Goal: Contribute content: Add original content to the website for others to see

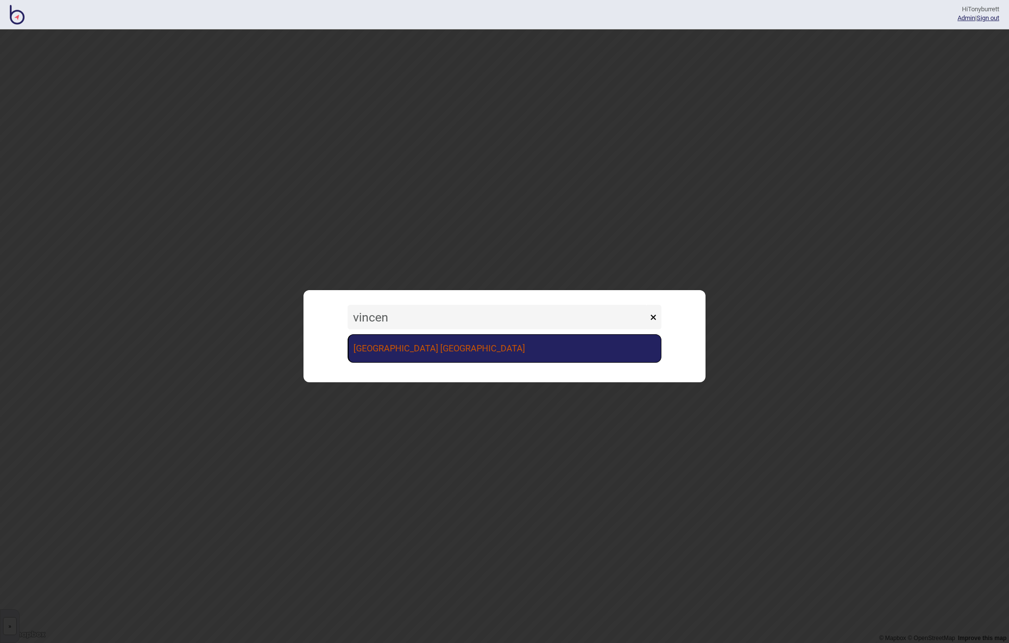
type input "vincen"
click at [397, 353] on link "[GEOGRAPHIC_DATA] [GEOGRAPHIC_DATA]" at bounding box center [505, 348] width 314 height 28
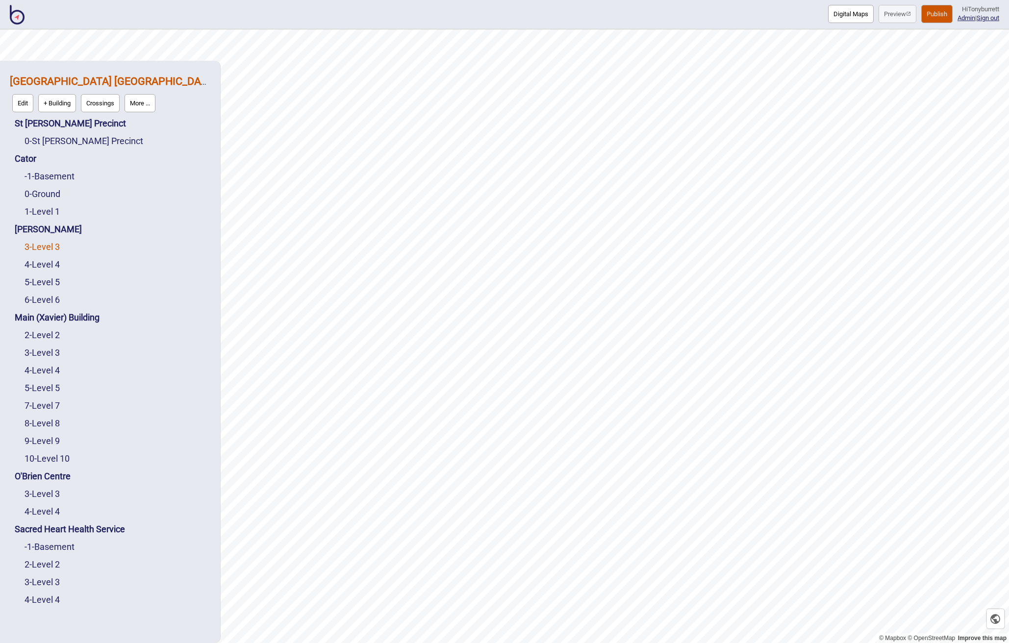
click at [42, 246] on link "3 - Level 3" at bounding box center [42, 247] width 35 height 10
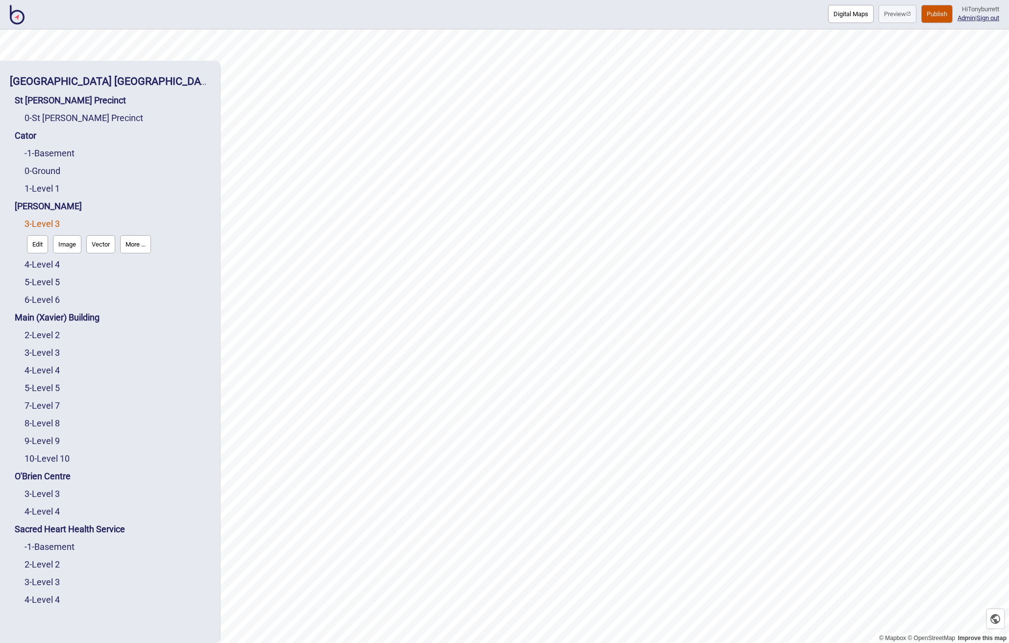
click at [142, 245] on button "More ..." at bounding box center [135, 244] width 31 height 18
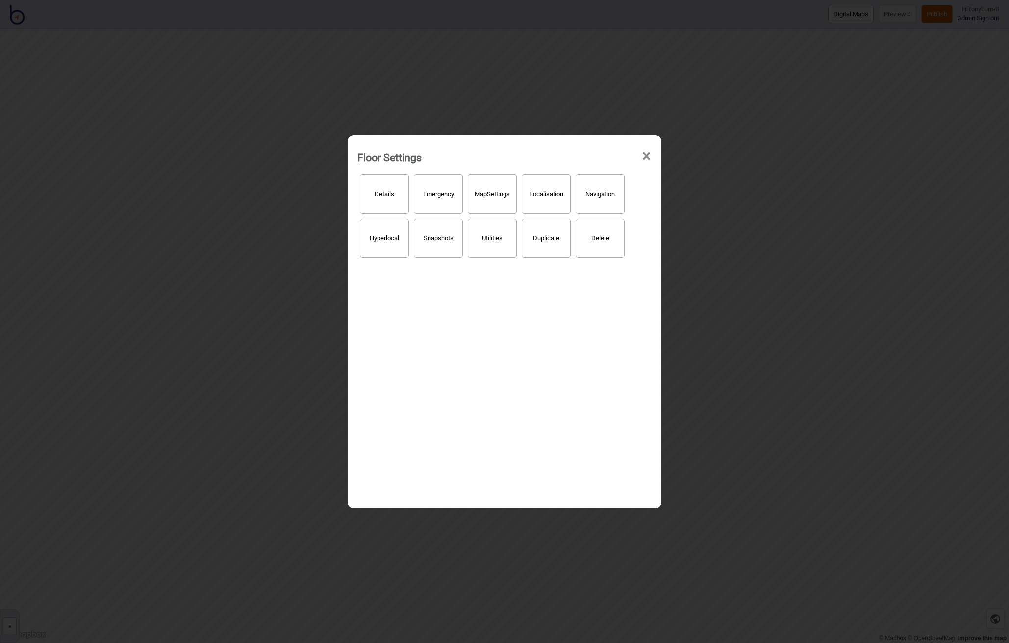
click at [384, 228] on button "Hyperlocal" at bounding box center [384, 238] width 49 height 39
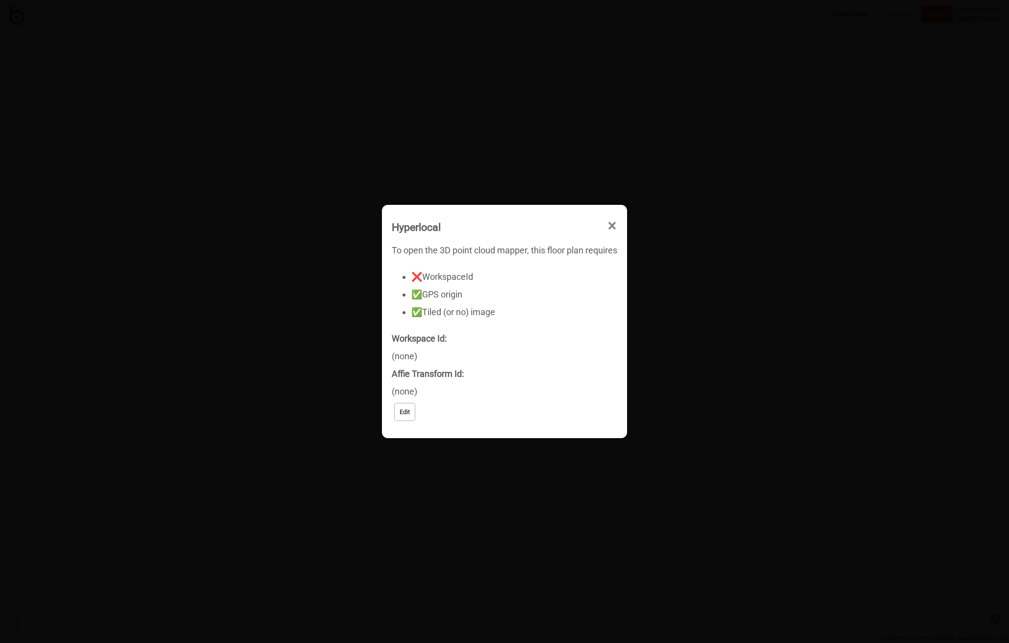
click at [404, 413] on button "Edit" at bounding box center [404, 412] width 21 height 18
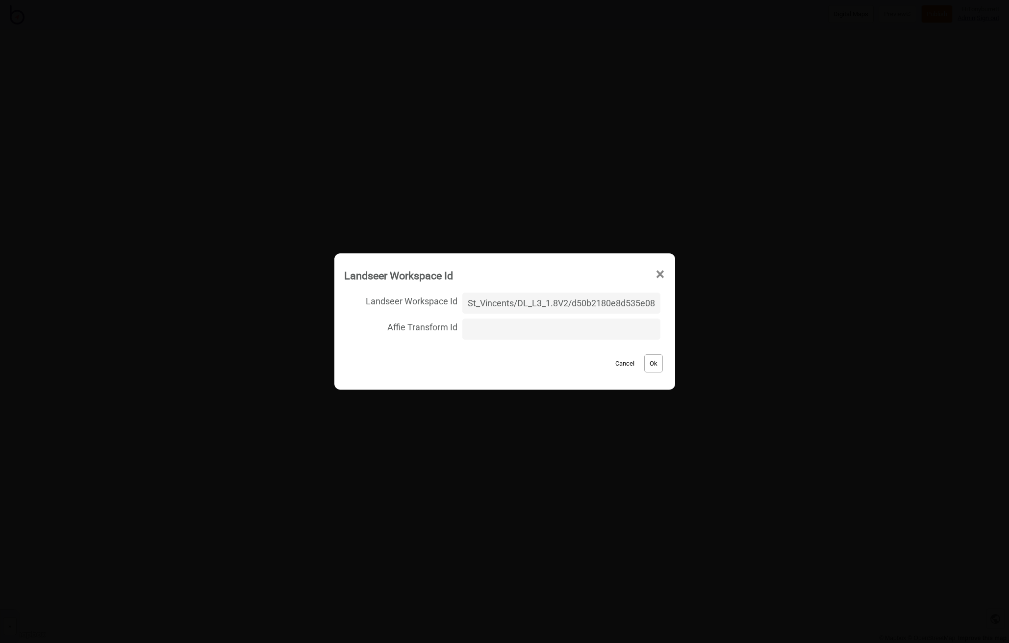
type input "St_Vincents/DL_L3_1.8V2/d50b2180e8d535e0809b80da557e7674"
click at [644, 362] on button "Ok" at bounding box center [653, 363] width 19 height 18
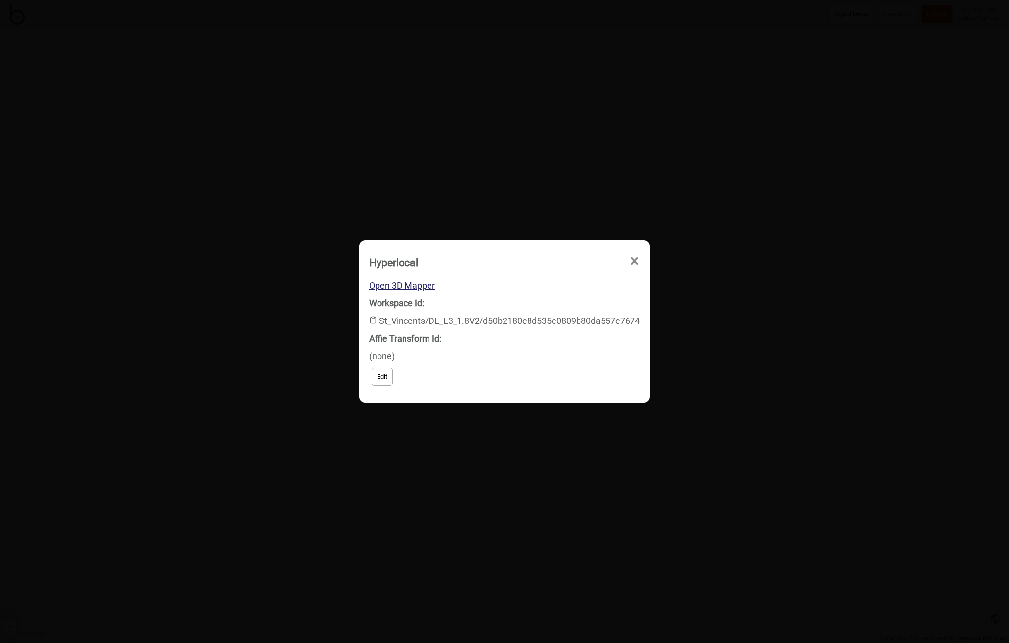
click at [408, 279] on div "Open 3D Mapper Workspace Id: St_Vincents/DL_L3_1.8V2/d50b2180e8d535e0809b80da55…" at bounding box center [504, 332] width 271 height 111
click at [407, 285] on link "Open 3D Mapper" at bounding box center [402, 285] width 66 height 10
click at [633, 259] on span "×" at bounding box center [635, 261] width 10 height 32
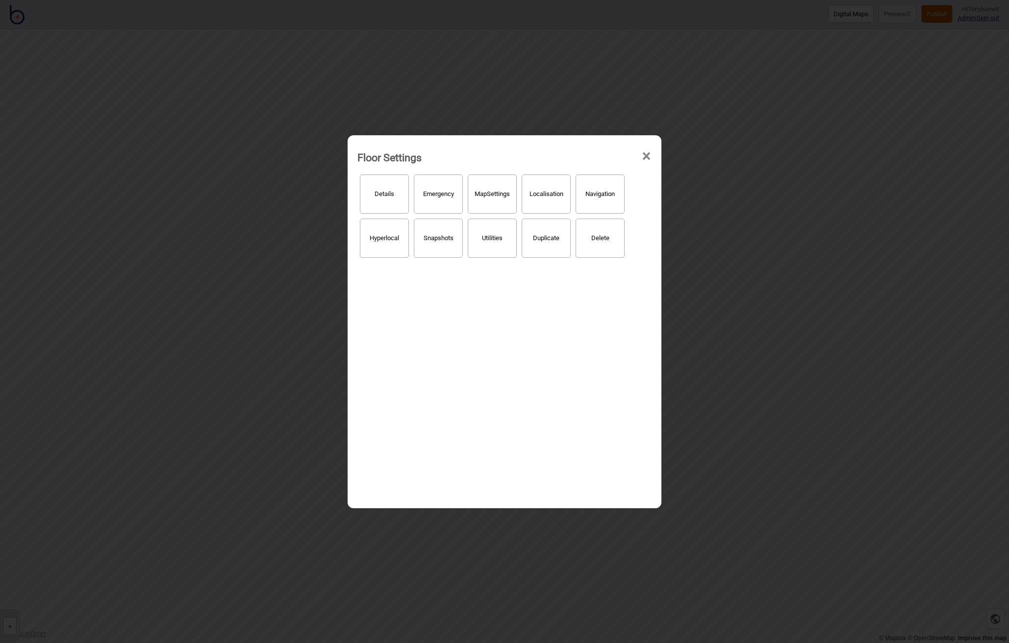
click at [647, 156] on span "×" at bounding box center [646, 156] width 10 height 32
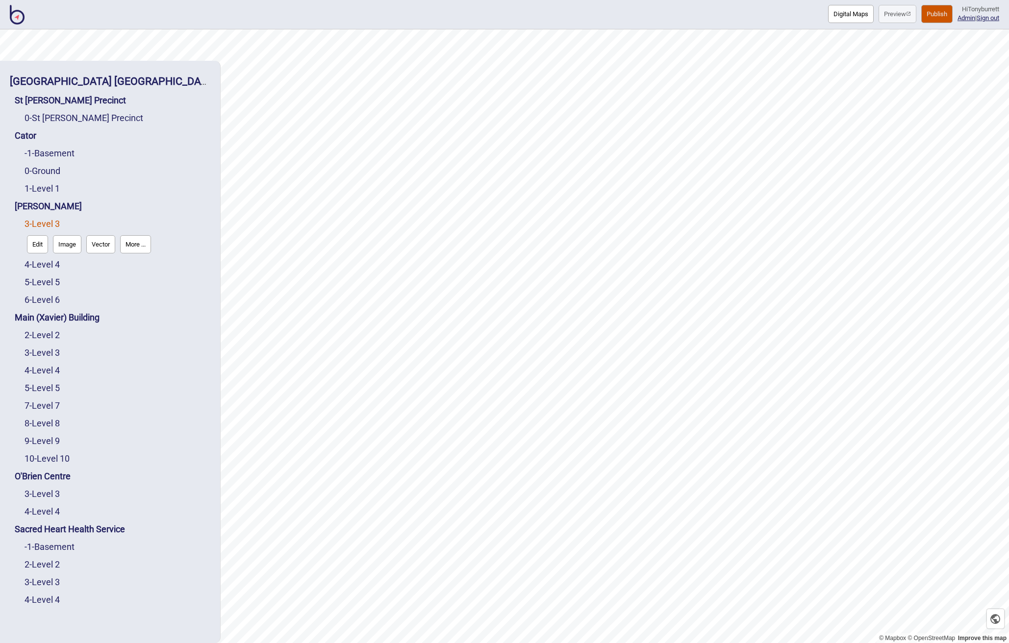
click at [42, 358] on div "3 - Level 3" at bounding box center [118, 353] width 186 height 18
click at [43, 353] on link "3 - Level 3" at bounding box center [42, 353] width 35 height 10
click at [39, 355] on button "Edit" at bounding box center [37, 350] width 21 height 18
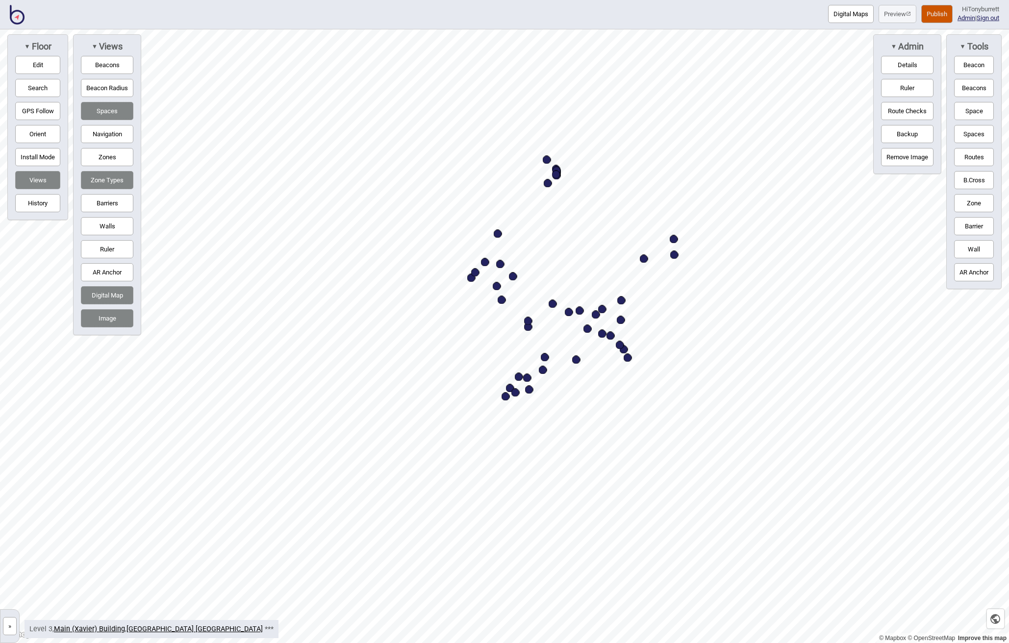
click at [111, 293] on button "Digital Map" at bounding box center [107, 295] width 52 height 18
click at [107, 315] on button "Image" at bounding box center [107, 318] width 52 height 18
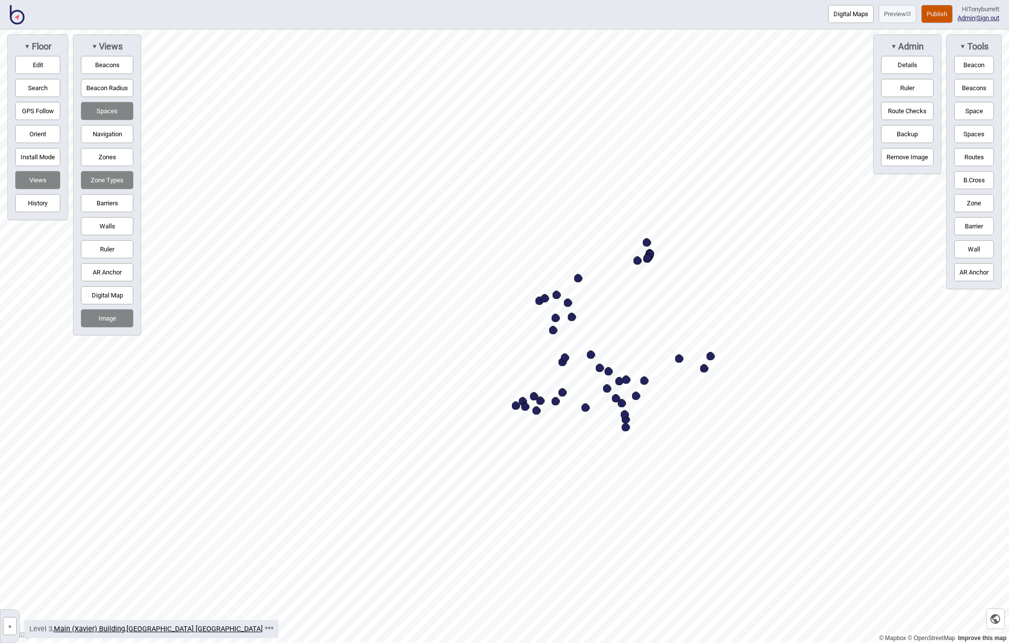
click at [12, 625] on button "»" at bounding box center [10, 626] width 14 height 18
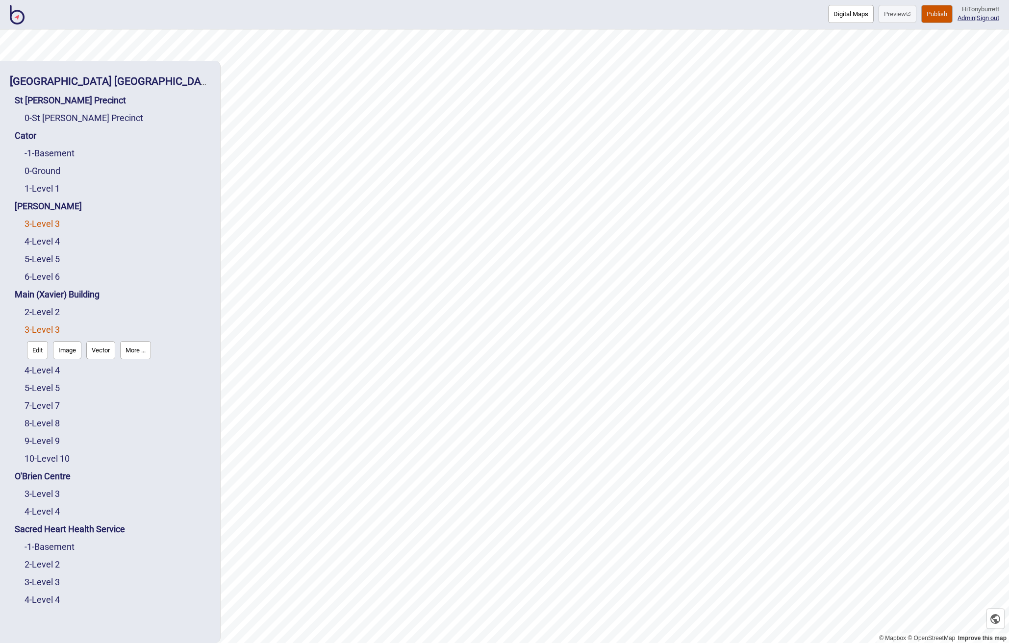
click at [36, 225] on link "3 - Level 3" at bounding box center [42, 224] width 35 height 10
click at [35, 242] on button "Edit" at bounding box center [37, 244] width 21 height 18
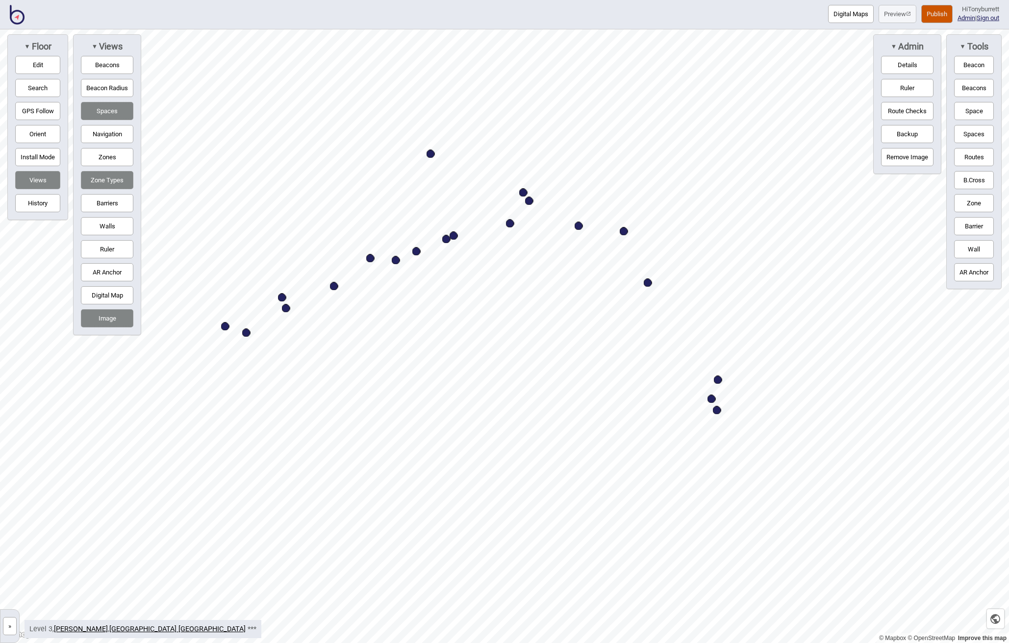
click at [118, 203] on button "Barriers" at bounding box center [107, 203] width 52 height 18
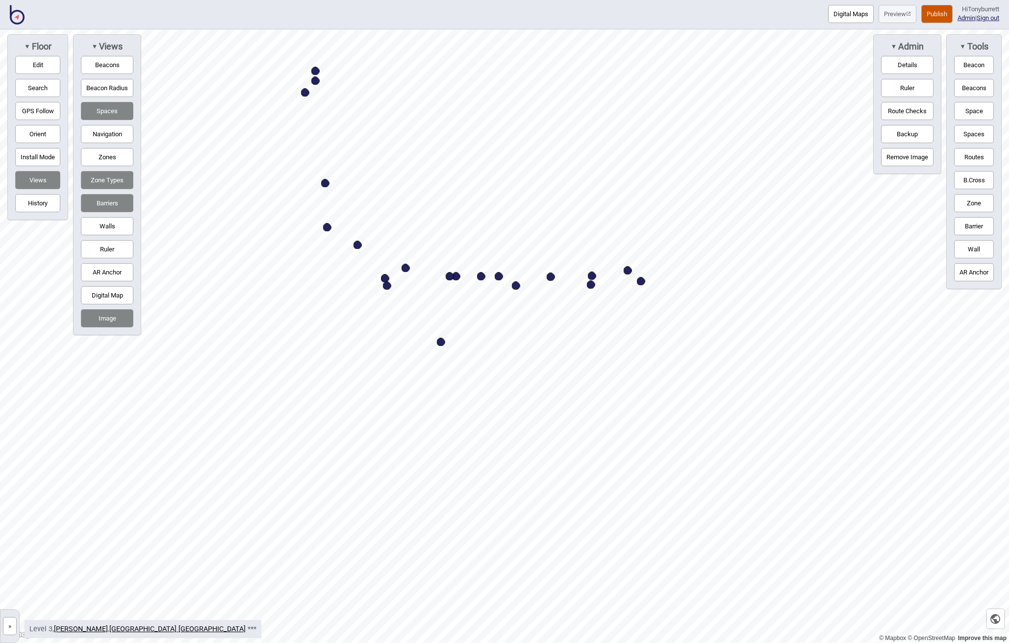
click at [98, 200] on button "Barriers" at bounding box center [107, 203] width 52 height 18
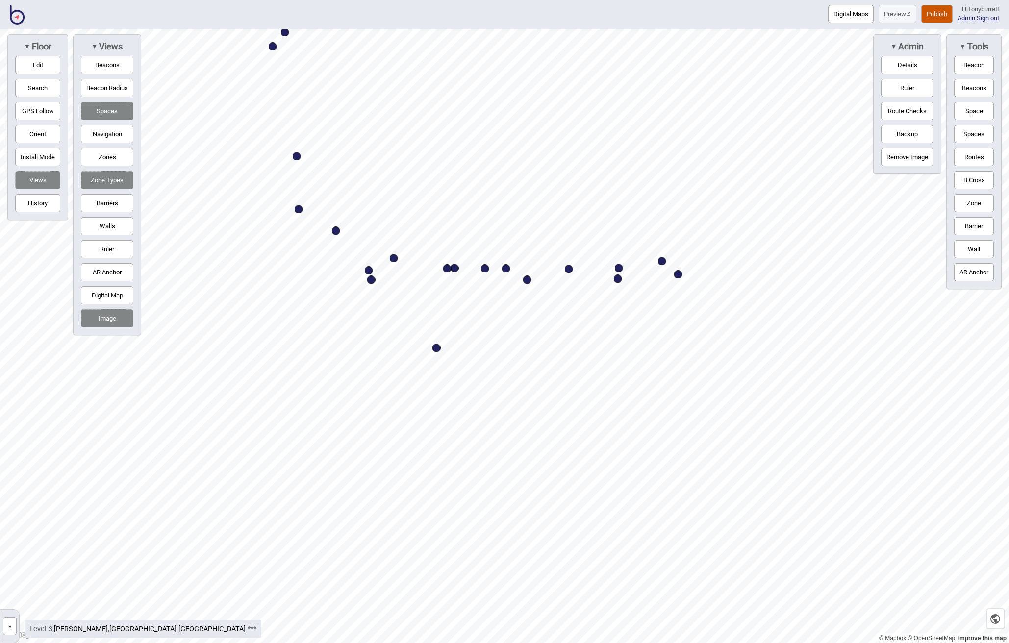
click at [101, 180] on button "Zone Types" at bounding box center [107, 180] width 52 height 18
drag, startPoint x: 111, startPoint y: 108, endPoint x: 110, endPoint y: 114, distance: 6.0
click at [111, 108] on button "Spaces" at bounding box center [107, 111] width 52 height 18
click at [934, 12] on button "Publish" at bounding box center [936, 14] width 31 height 18
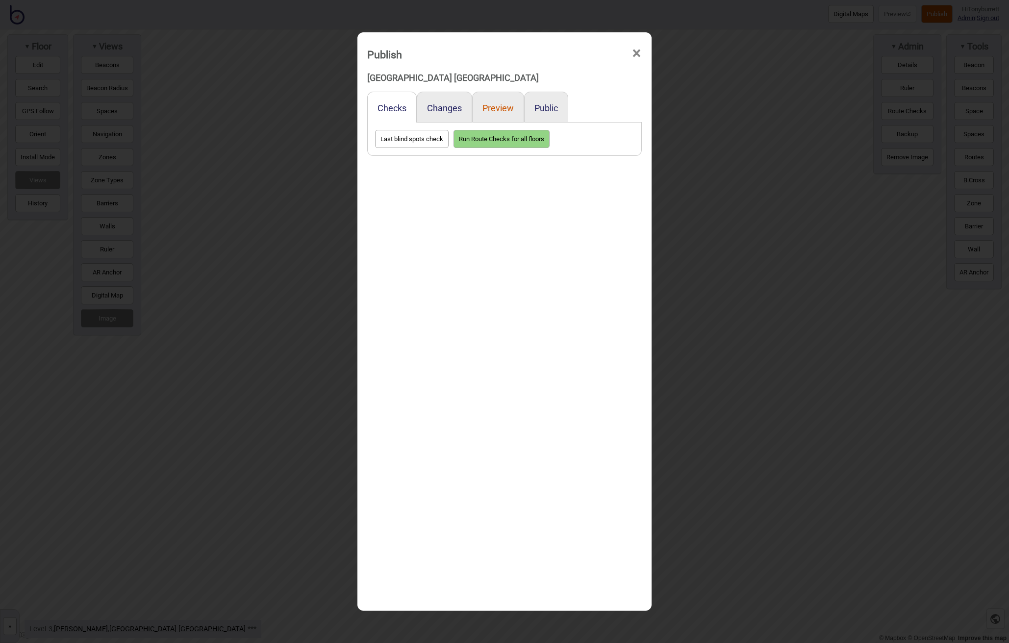
click at [496, 103] on button "Preview" at bounding box center [497, 108] width 31 height 10
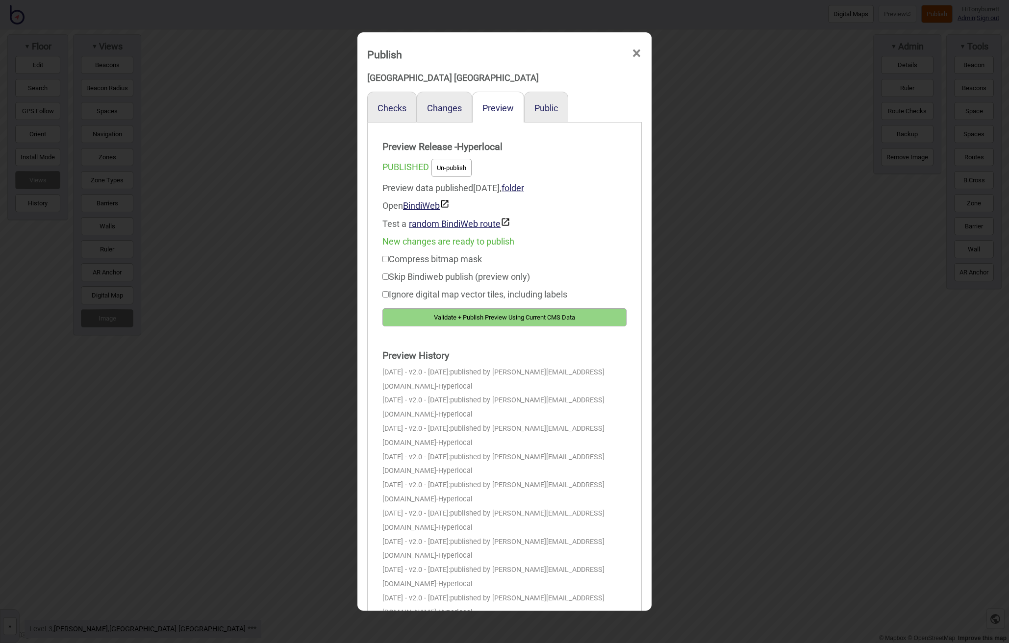
drag, startPoint x: 500, startPoint y: 319, endPoint x: 569, endPoint y: 278, distance: 80.0
click at [499, 318] on button "Validate + Publish Preview Using Current CMS Data" at bounding box center [504, 317] width 244 height 18
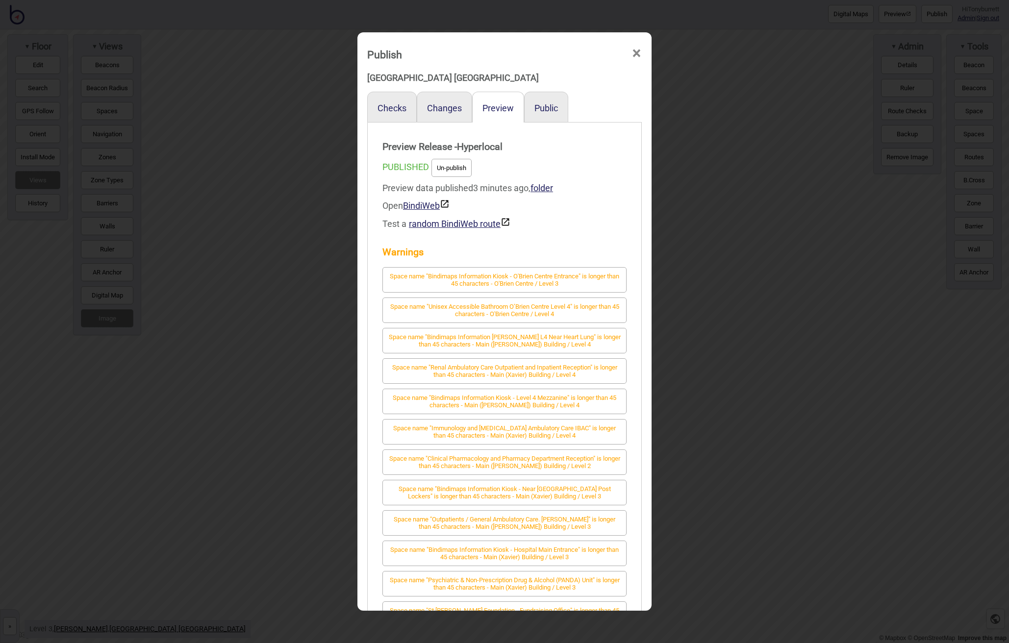
drag, startPoint x: 639, startPoint y: 51, endPoint x: 752, endPoint y: 25, distance: 115.9
click at [639, 51] on span "×" at bounding box center [636, 53] width 10 height 32
